Goal: Information Seeking & Learning: Check status

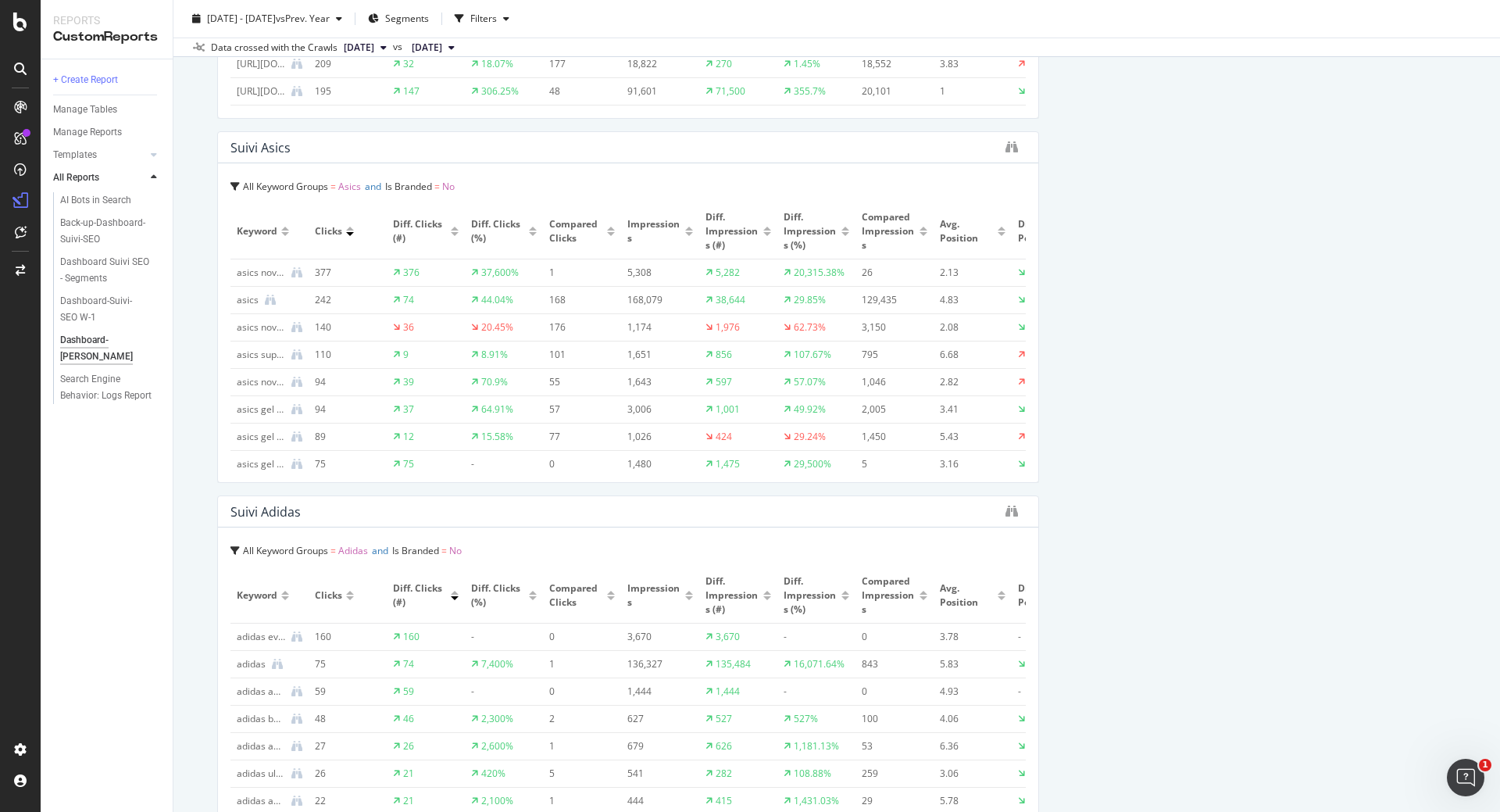
scroll to position [1987, 0]
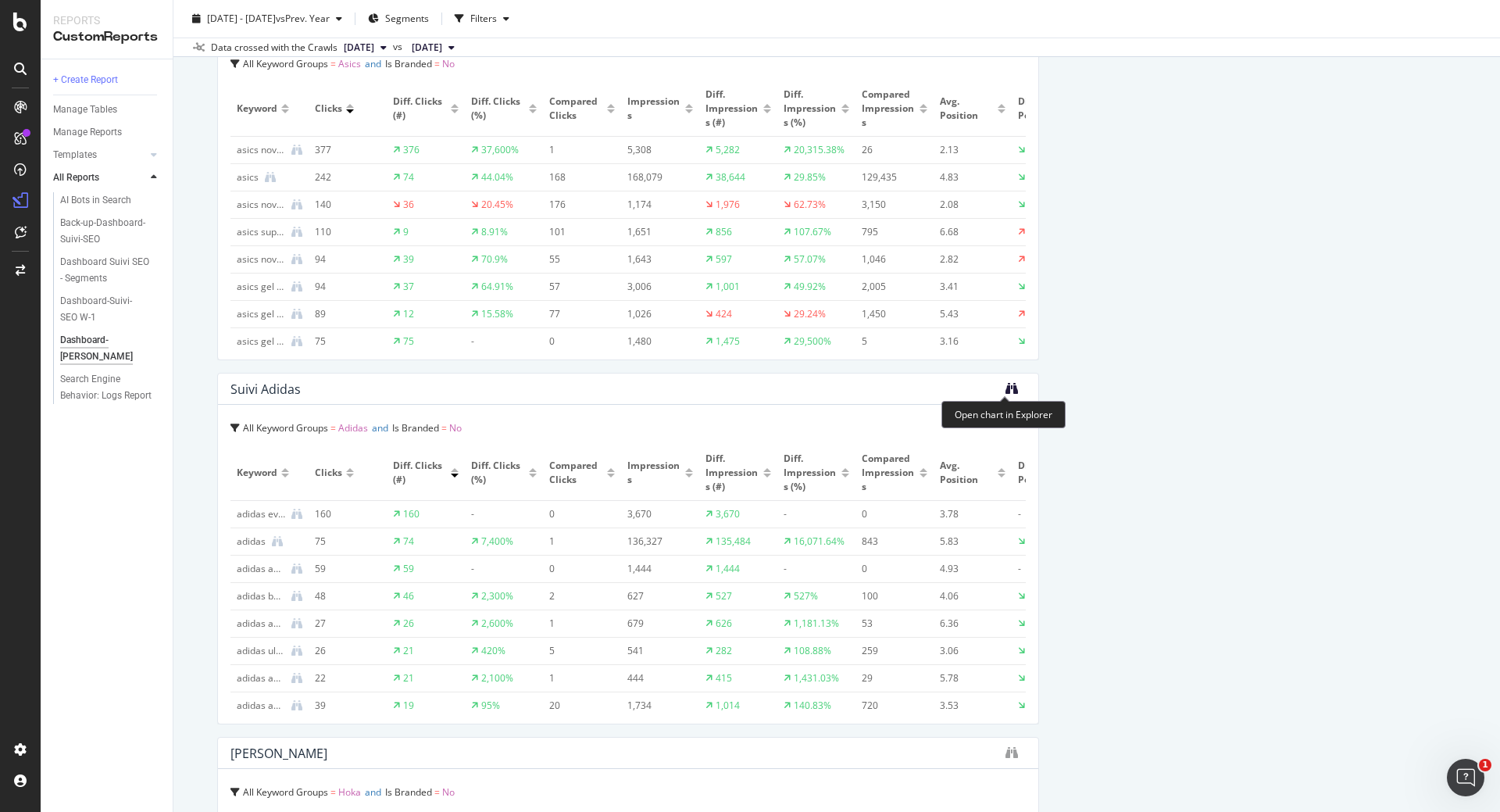
click at [1006, 394] on icon "binoculars" at bounding box center [1012, 388] width 13 height 13
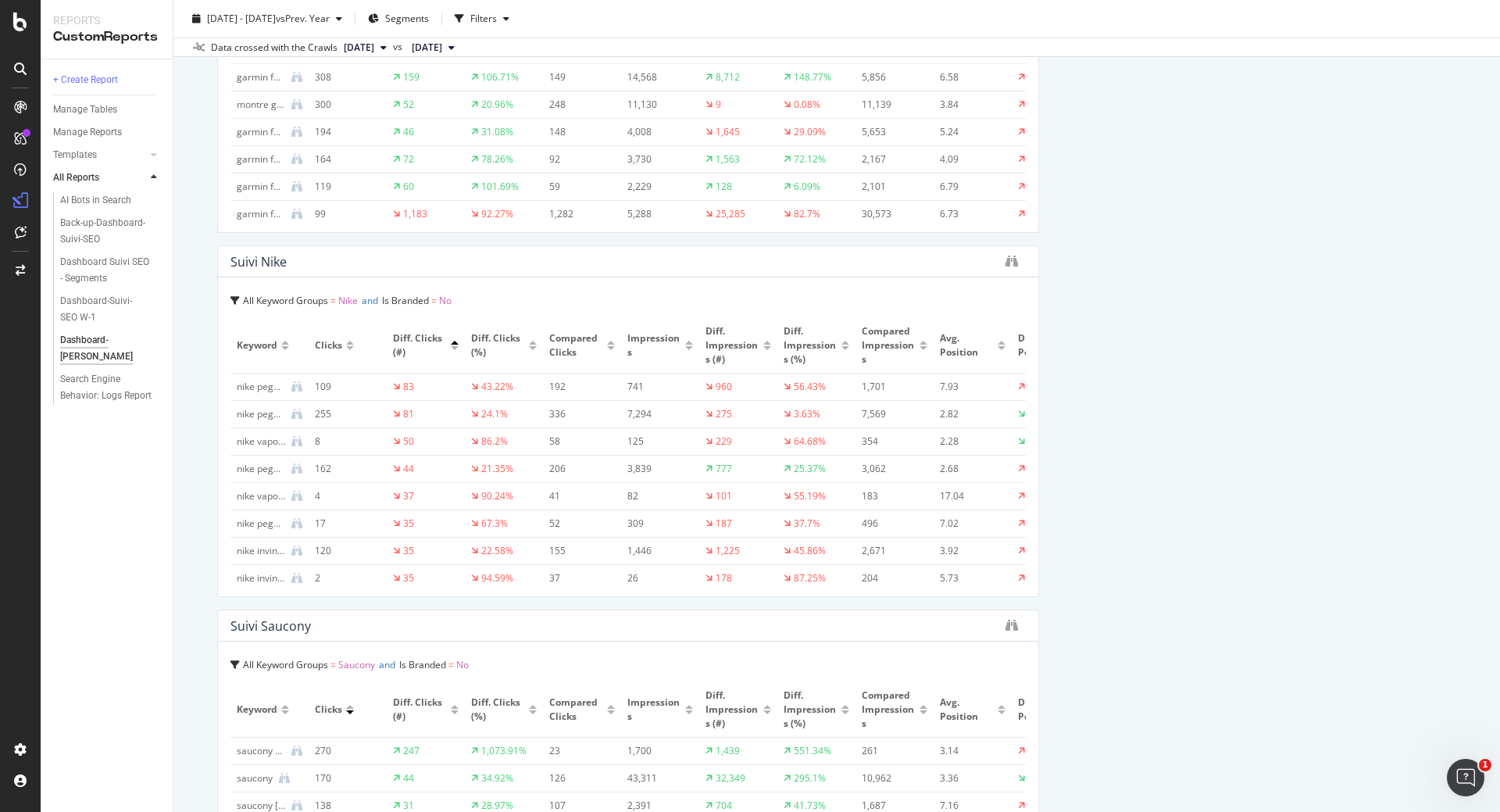
scroll to position [3487, 0]
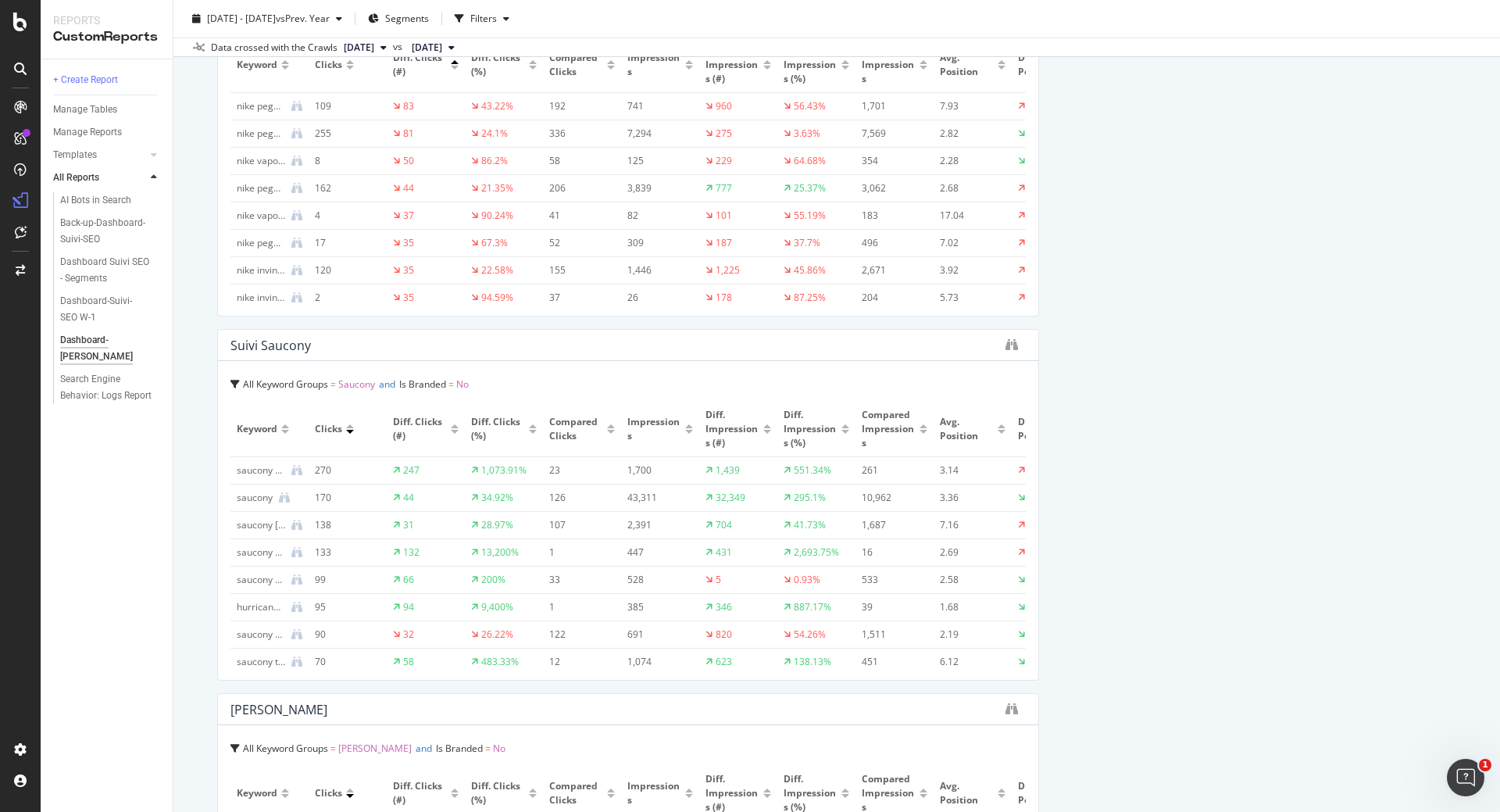
click at [1014, 347] on div at bounding box center [1016, 345] width 21 height 16
click at [1007, 344] on icon "binoculars" at bounding box center [1012, 344] width 13 height 13
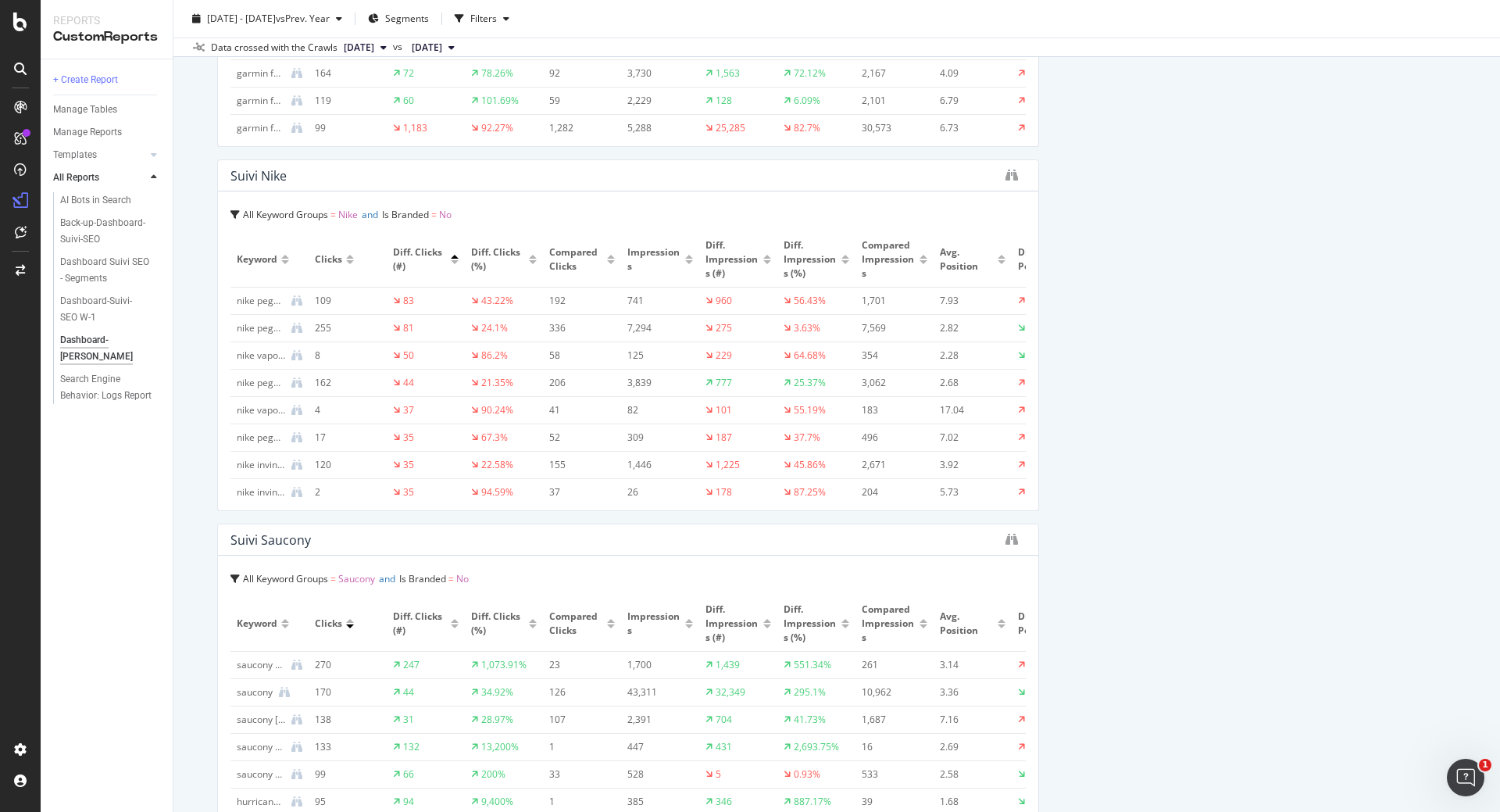
scroll to position [3310, 0]
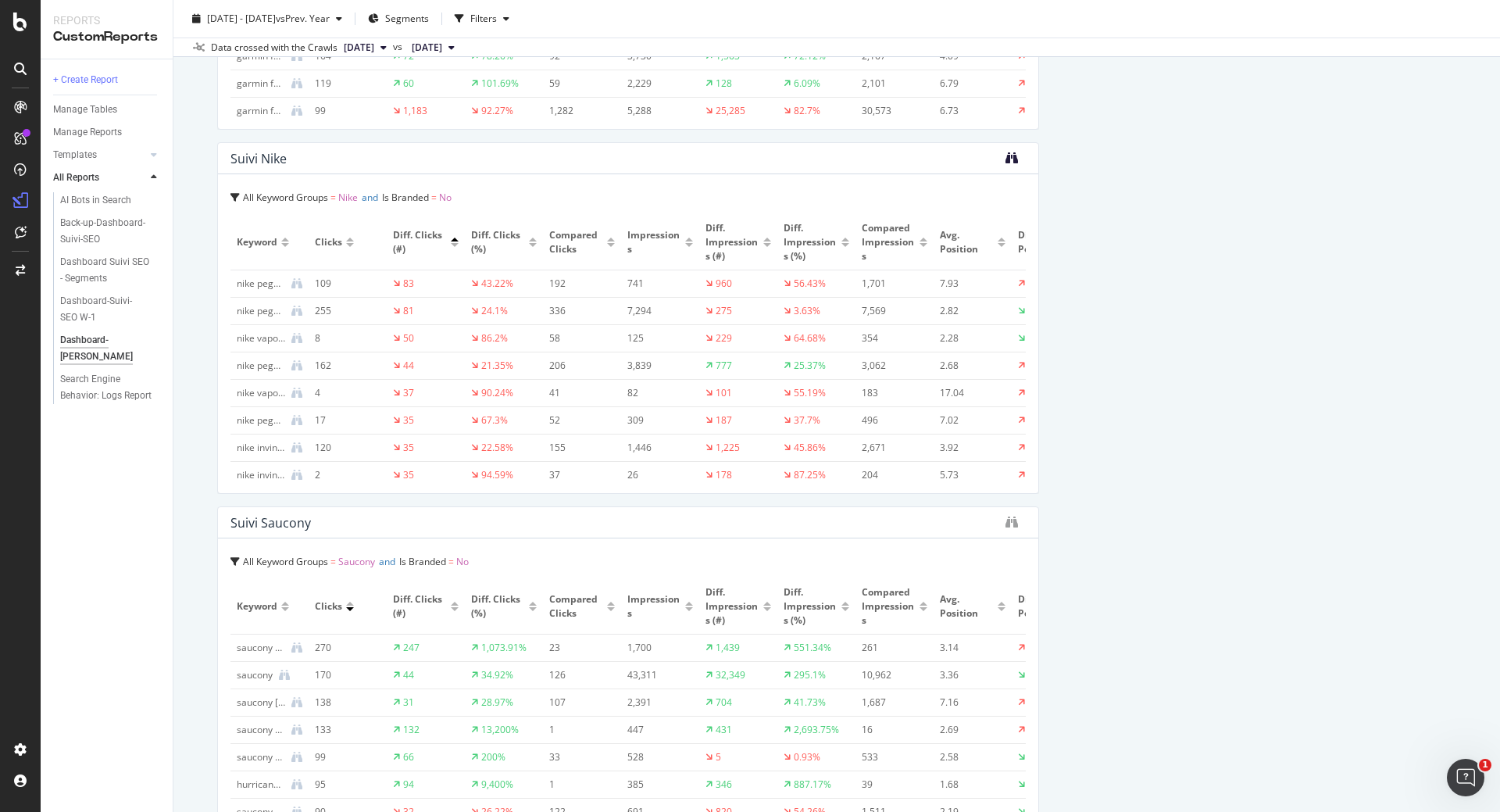
click at [1009, 153] on icon "binoculars" at bounding box center [1012, 157] width 13 height 13
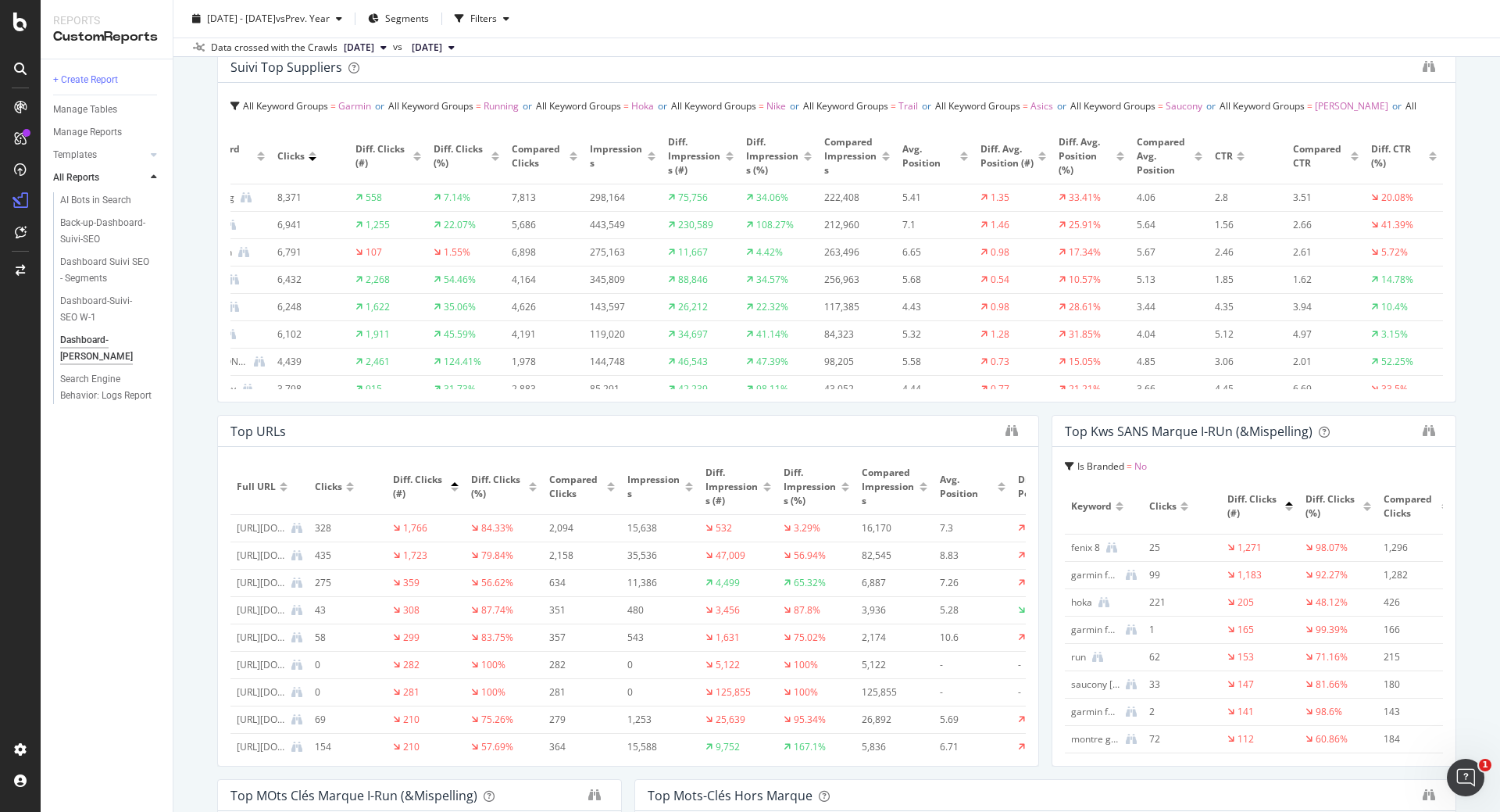
scroll to position [0, 0]
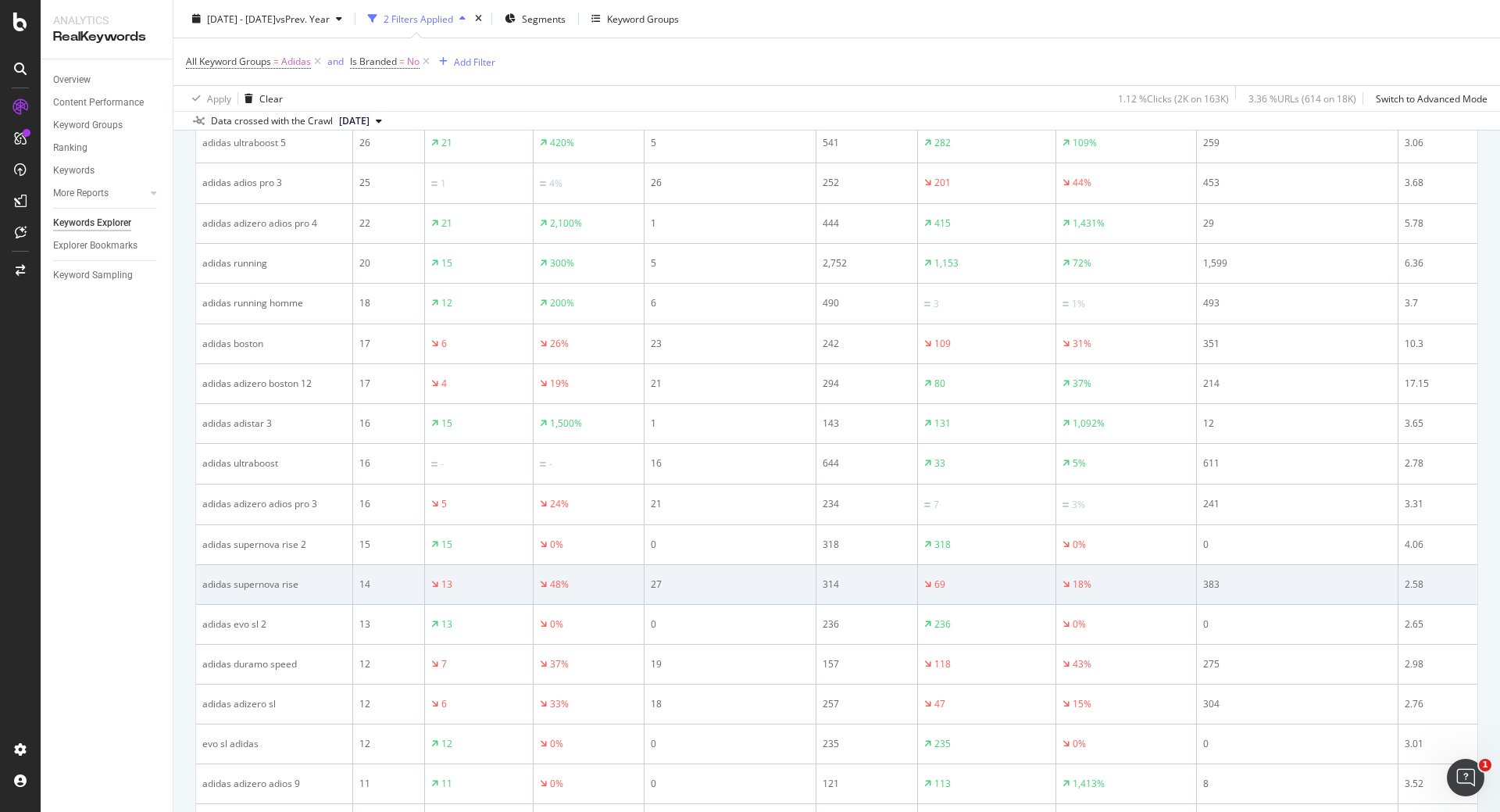
scroll to position [0, 850]
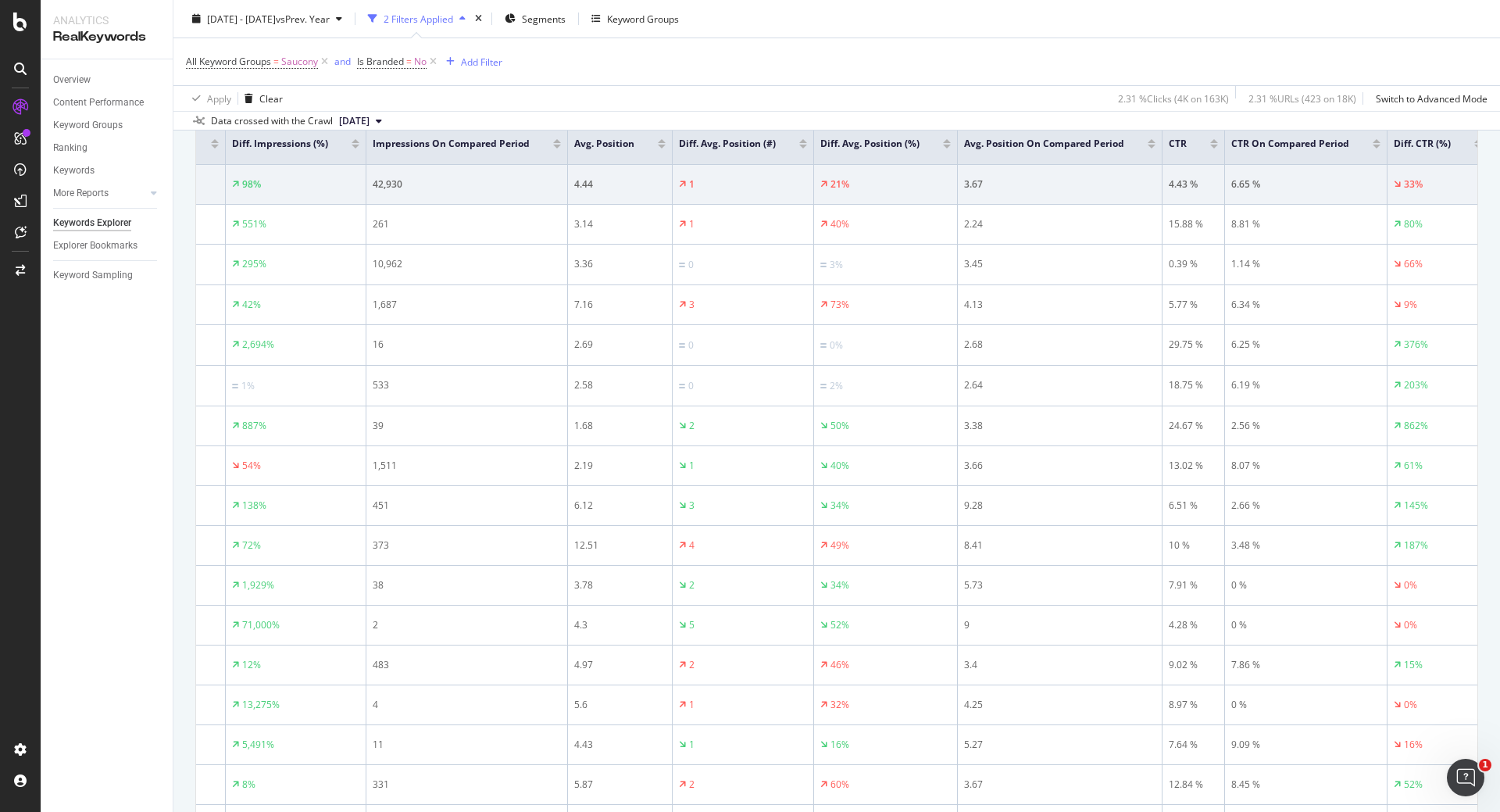
scroll to position [540, 0]
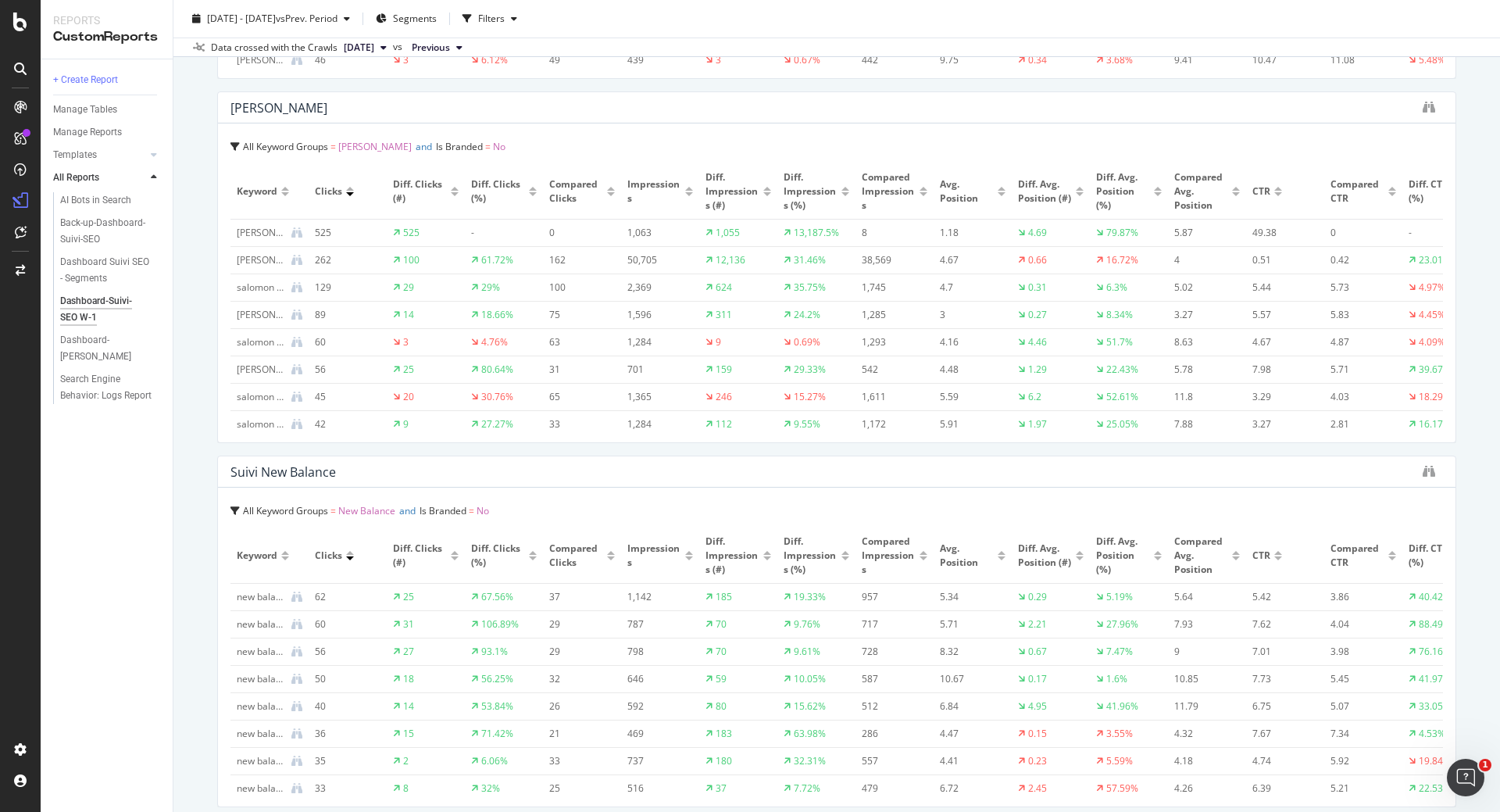
scroll to position [162, 0]
